Goal: Task Accomplishment & Management: Use online tool/utility

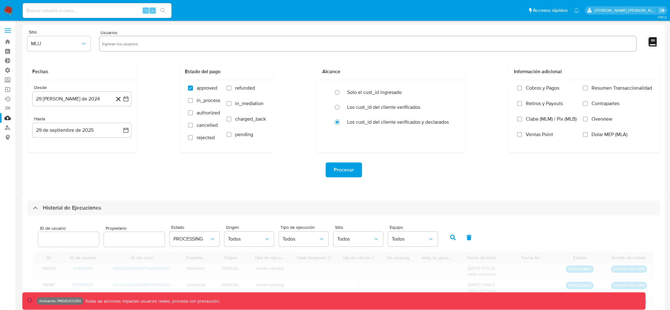
select select "10"
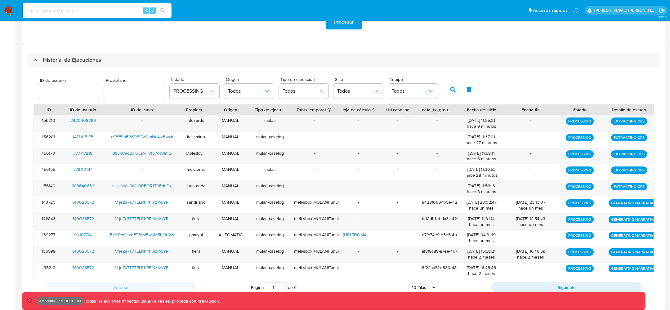
scroll to position [149, 0]
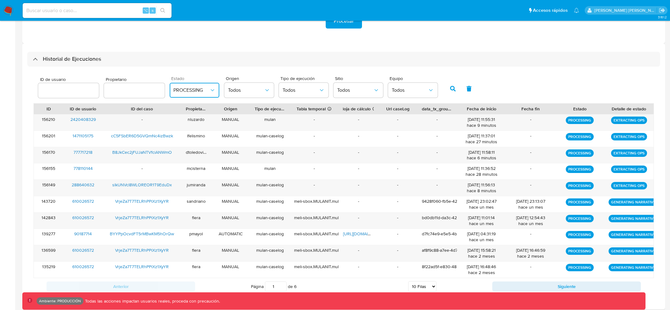
click at [190, 88] on span "PROCESSING" at bounding box center [191, 90] width 36 height 6
click at [179, 176] on div "SUCCESS" at bounding box center [191, 172] width 36 height 15
click at [450, 95] on button "button" at bounding box center [453, 88] width 16 height 15
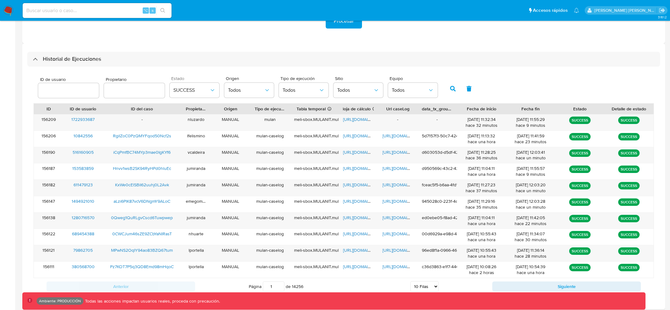
click at [447, 93] on button "button" at bounding box center [453, 88] width 16 height 15
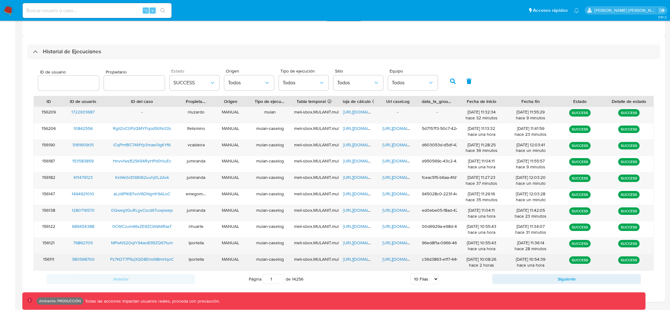
scroll to position [158, 0]
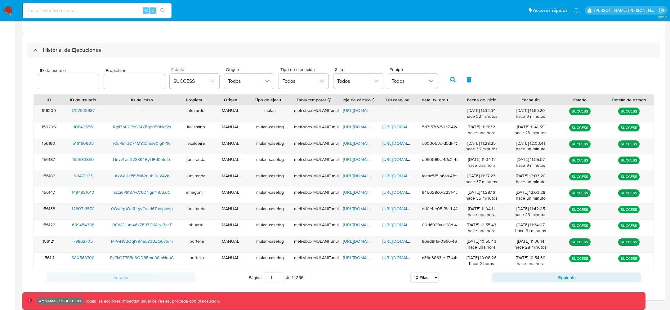
click at [445, 81] on button "button" at bounding box center [453, 79] width 16 height 15
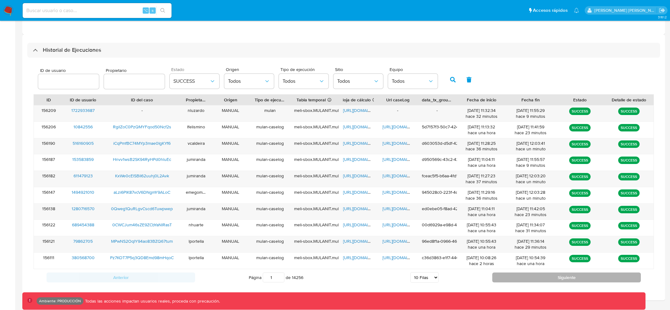
click at [530, 275] on button "Siguiente" at bounding box center [567, 278] width 149 height 10
click at [530, 273] on button "Siguiente" at bounding box center [567, 278] width 149 height 10
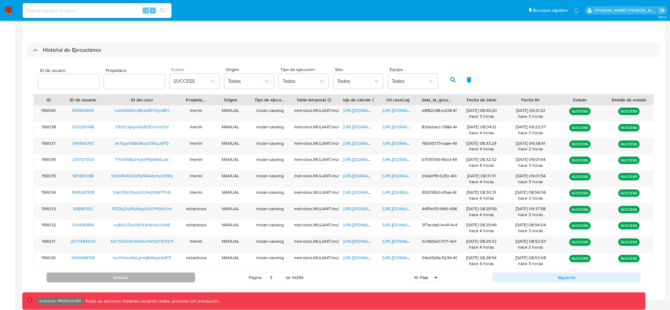
click at [174, 275] on button "Anterior" at bounding box center [121, 278] width 149 height 10
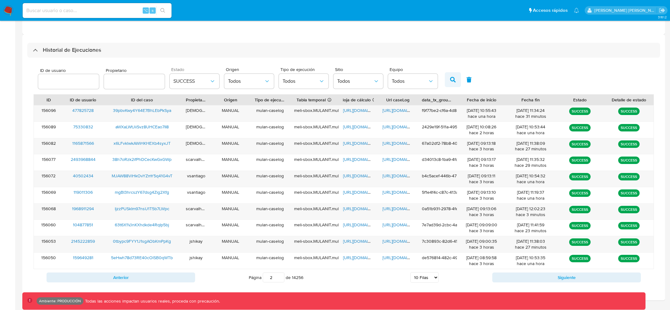
click at [445, 76] on button "button" at bounding box center [453, 79] width 16 height 15
click at [275, 275] on input "1" at bounding box center [274, 278] width 22 height 10
type input "2"
type input "1"
click at [452, 80] on button "button" at bounding box center [453, 79] width 16 height 15
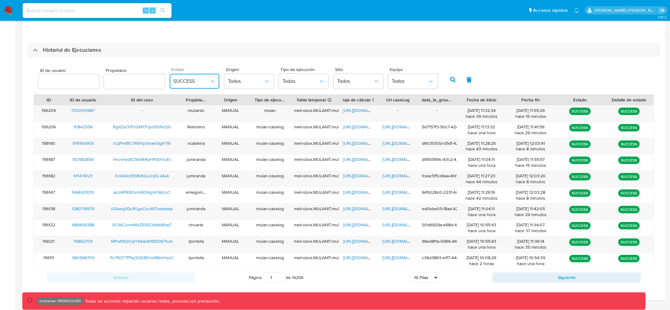
click at [198, 79] on span "SUCCESS" at bounding box center [191, 81] width 36 height 6
click at [174, 118] on div "PROCESSING" at bounding box center [191, 113] width 36 height 15
click at [450, 81] on icon "button" at bounding box center [453, 80] width 6 height 6
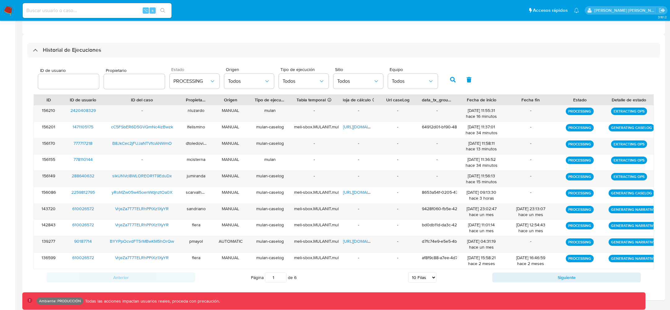
click at [450, 82] on icon "button" at bounding box center [453, 80] width 6 height 6
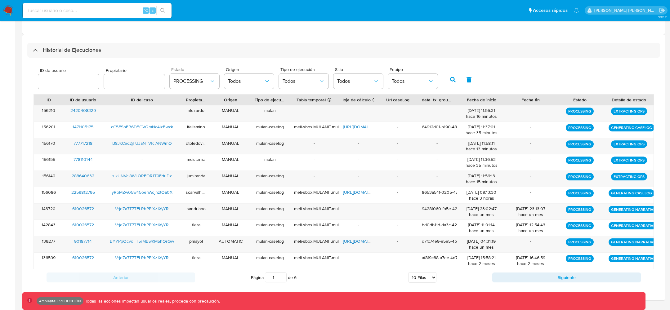
click at [451, 74] on button "button" at bounding box center [453, 79] width 16 height 15
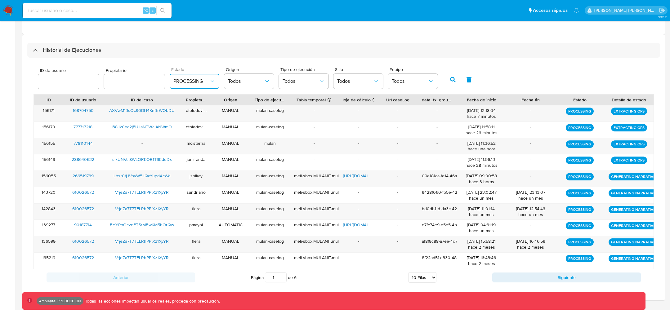
click at [189, 83] on span "PROCESSING" at bounding box center [191, 81] width 36 height 6
click at [178, 167] on div "SUCCESS" at bounding box center [191, 163] width 36 height 15
click at [451, 82] on icon "button" at bounding box center [453, 80] width 6 height 6
